Goal: Task Accomplishment & Management: Manage account settings

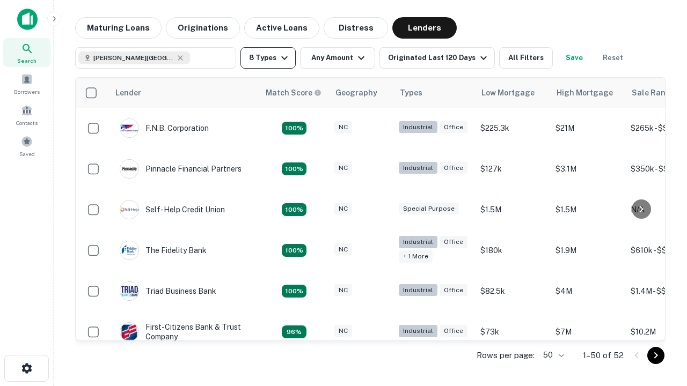
click at [267, 58] on button "8 Types" at bounding box center [267, 57] width 55 height 21
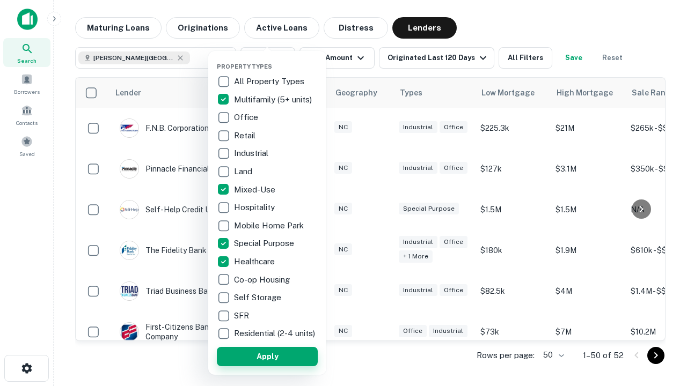
click at [267, 364] on button "Apply" at bounding box center [267, 356] width 101 height 19
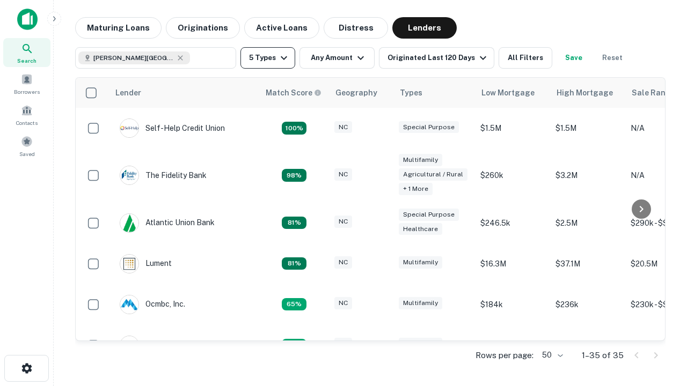
click at [267, 58] on button "5 Types" at bounding box center [267, 57] width 55 height 21
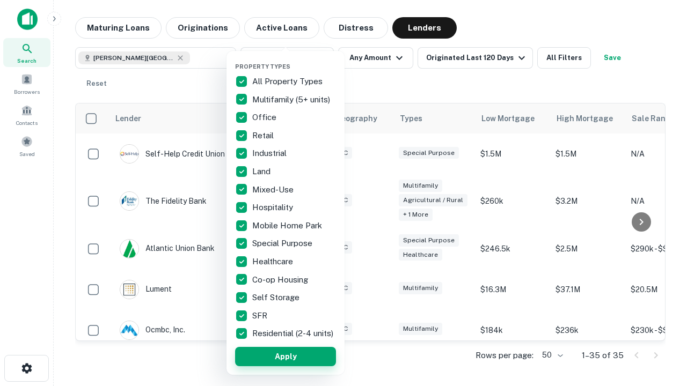
click at [285, 364] on button "Apply" at bounding box center [285, 356] width 101 height 19
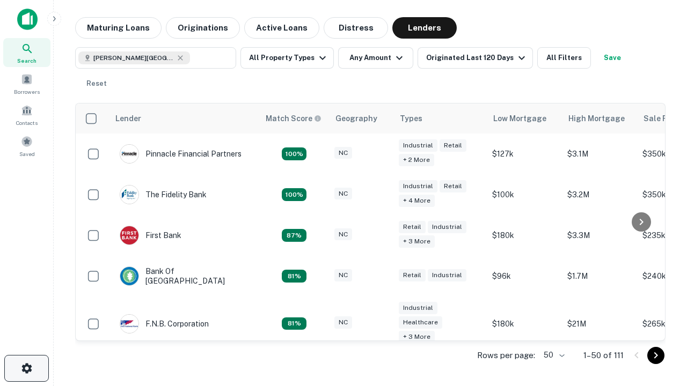
click at [26, 369] on icon "button" at bounding box center [26, 368] width 13 height 13
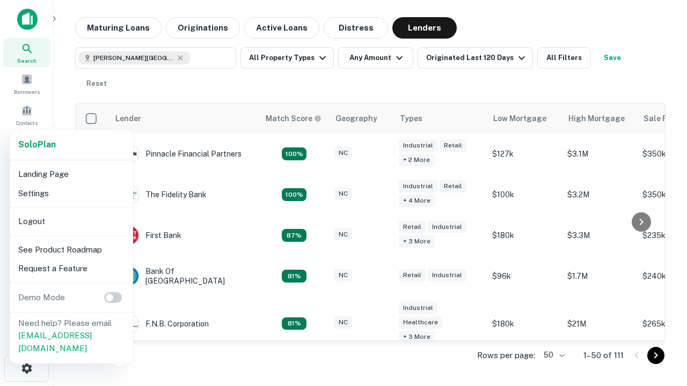
click at [71, 221] on li "Logout" at bounding box center [71, 221] width 115 height 19
